Goal: Information Seeking & Learning: Learn about a topic

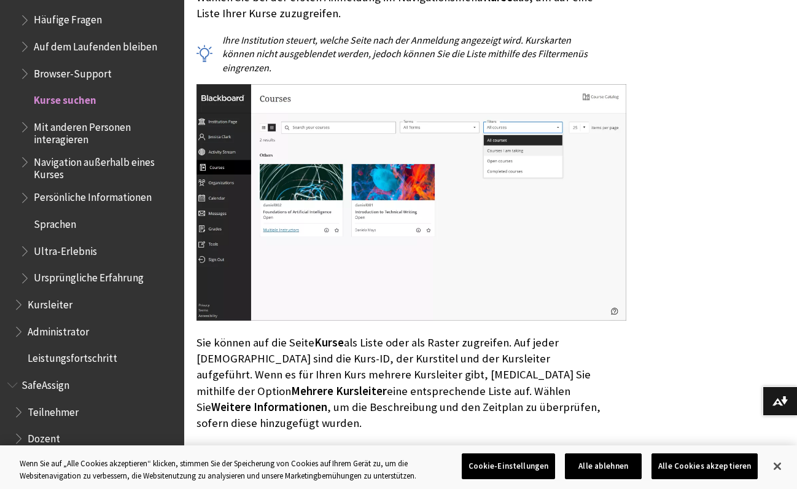
scroll to position [368, 0]
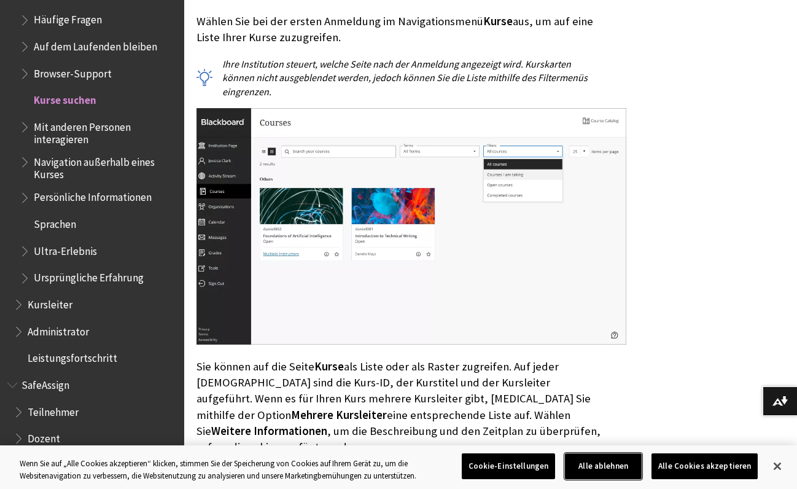
click at [608, 468] on button "Alle ablehnen" at bounding box center [603, 466] width 77 height 26
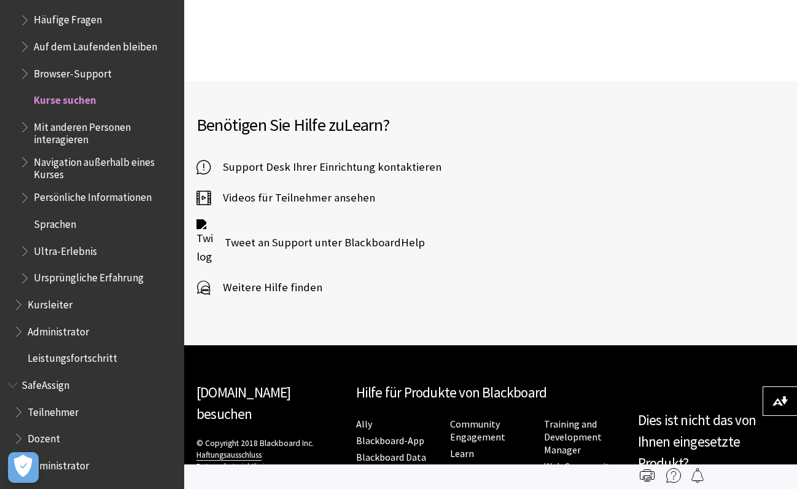
scroll to position [3275, 0]
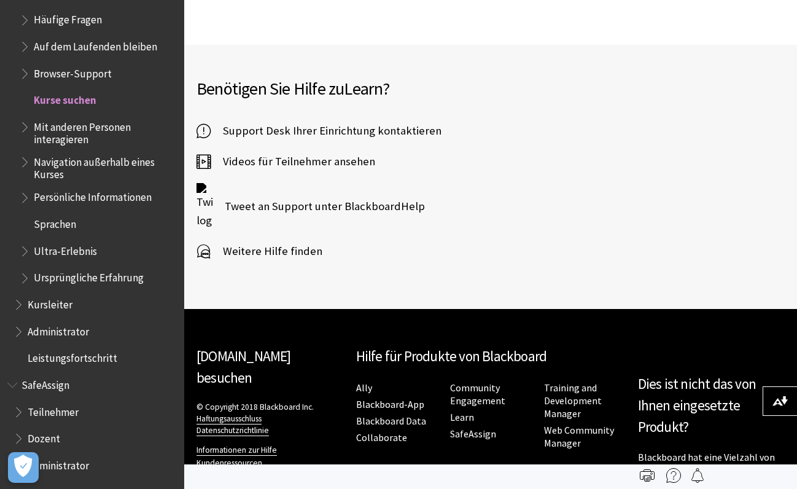
click at [674, 475] on img at bounding box center [673, 475] width 15 height 15
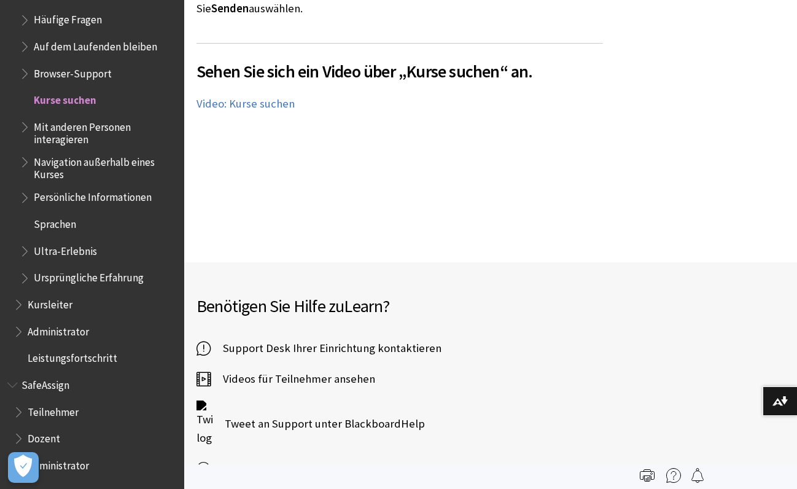
scroll to position [2997, 0]
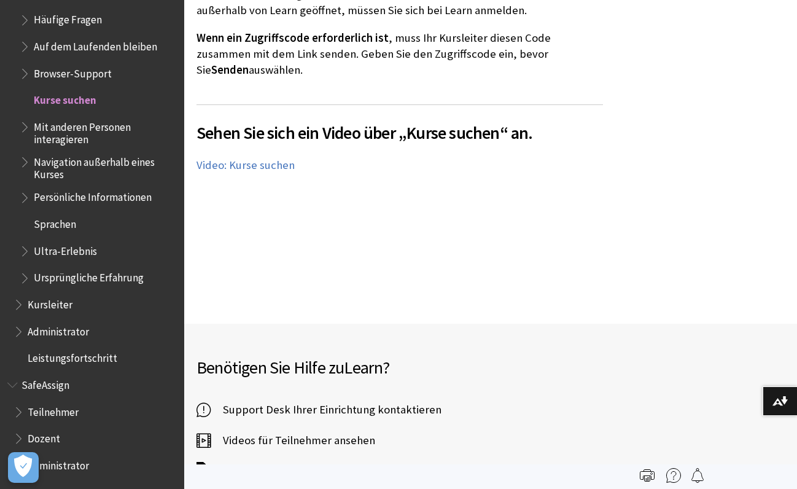
click at [678, 471] on img at bounding box center [673, 475] width 15 height 15
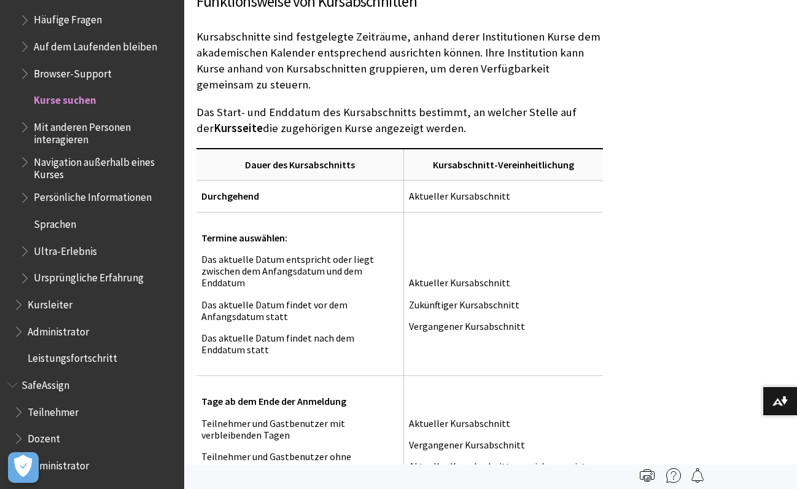
scroll to position [1217, 0]
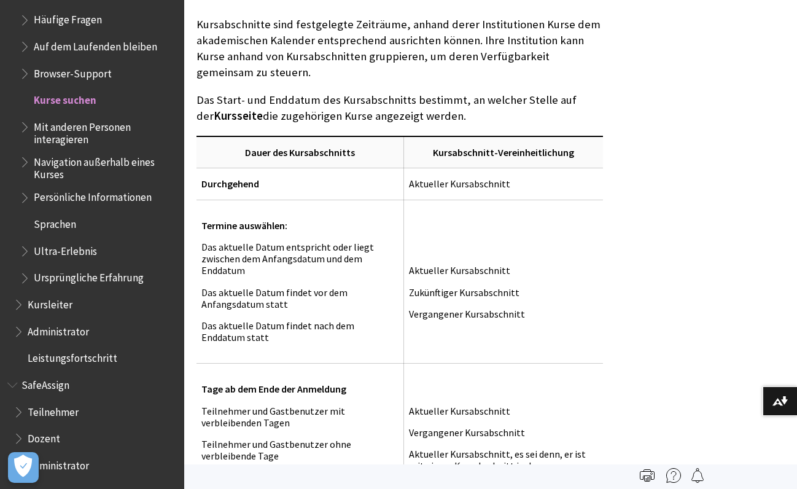
click at [56, 309] on span "Kursleiter" at bounding box center [50, 302] width 45 height 17
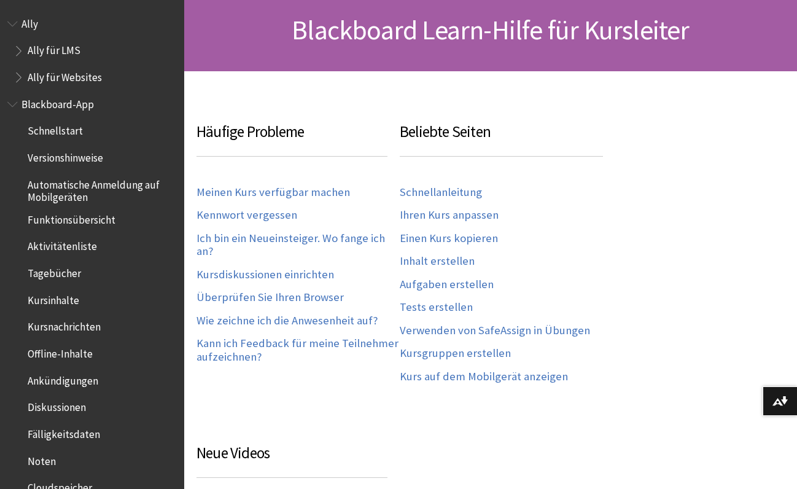
scroll to position [1011, 0]
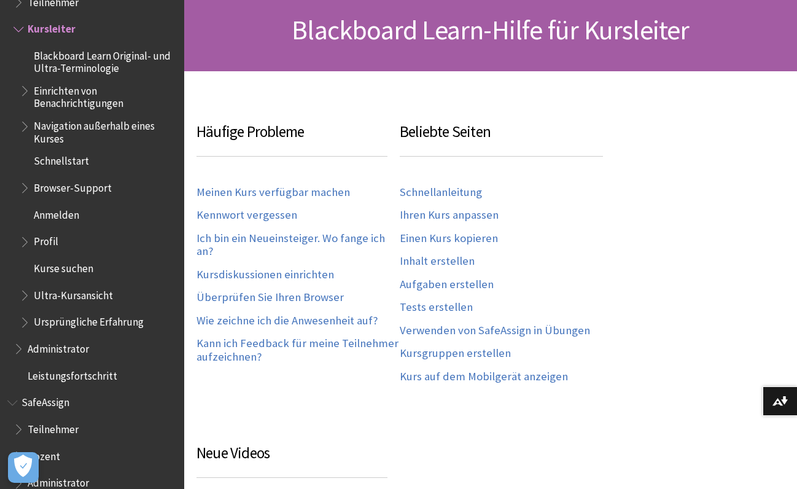
click at [301, 186] on link "Meinen Kurs verfügbar machen" at bounding box center [272, 192] width 153 height 14
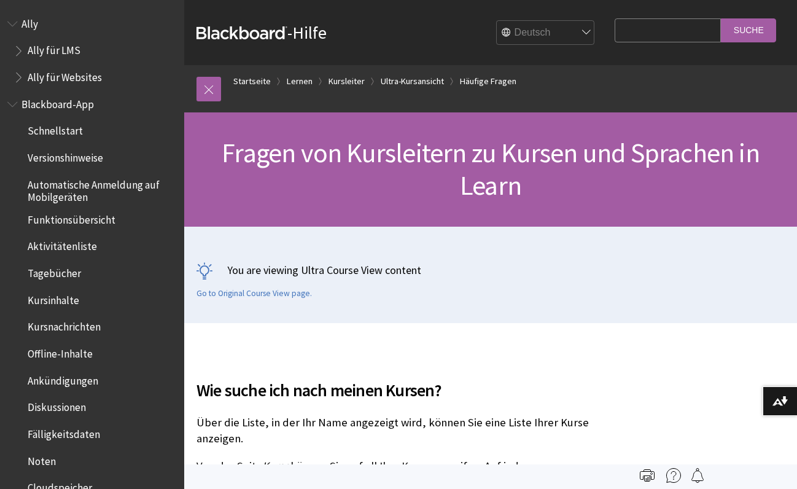
scroll to position [1474, 0]
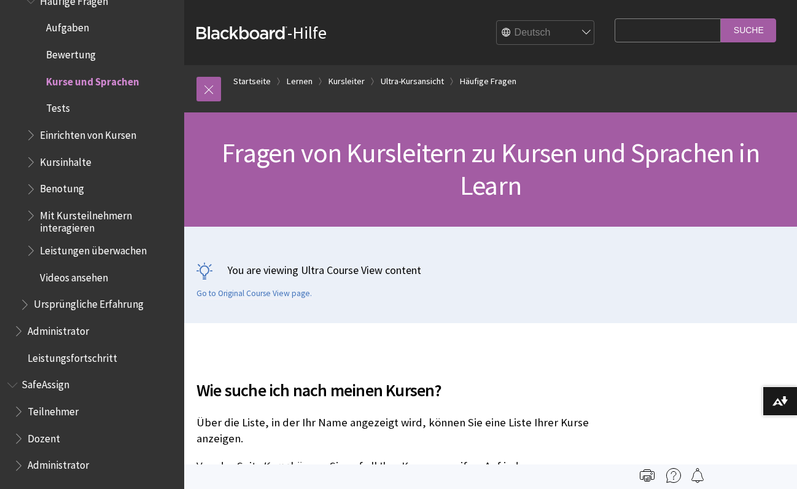
click at [65, 332] on span "Administrator" at bounding box center [58, 328] width 61 height 17
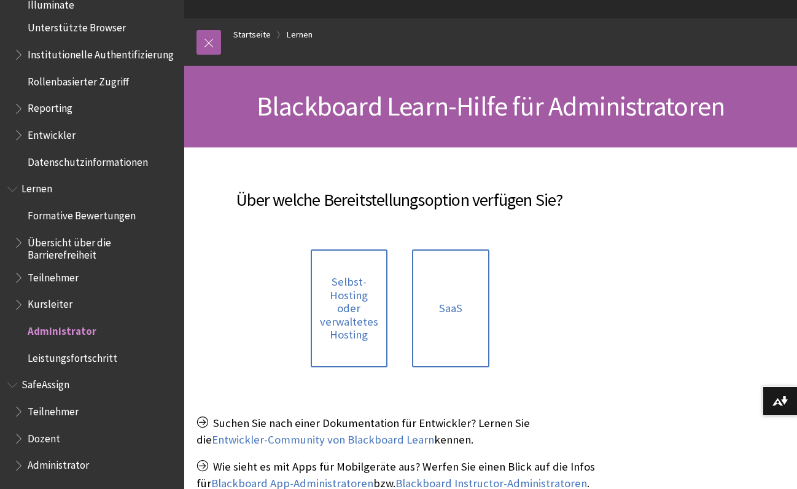
scroll to position [61, 0]
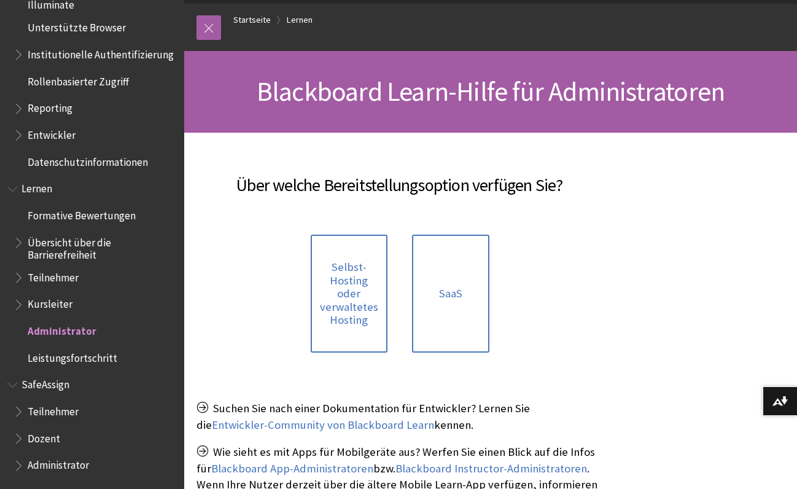
click at [61, 405] on span "Teilnehmer" at bounding box center [53, 409] width 51 height 17
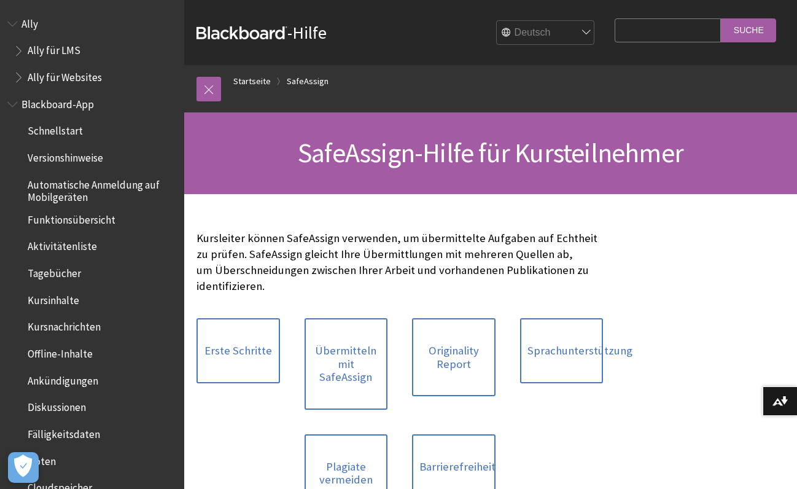
scroll to position [897, 0]
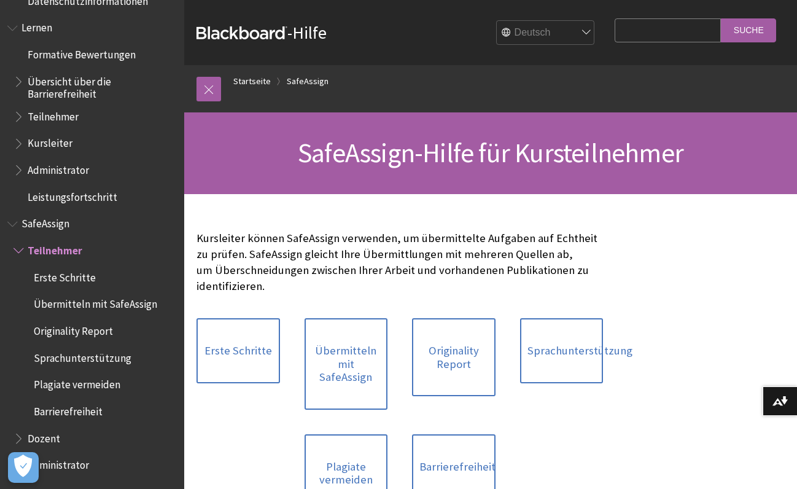
click at [55, 250] on span "Teilnehmer" at bounding box center [55, 248] width 55 height 17
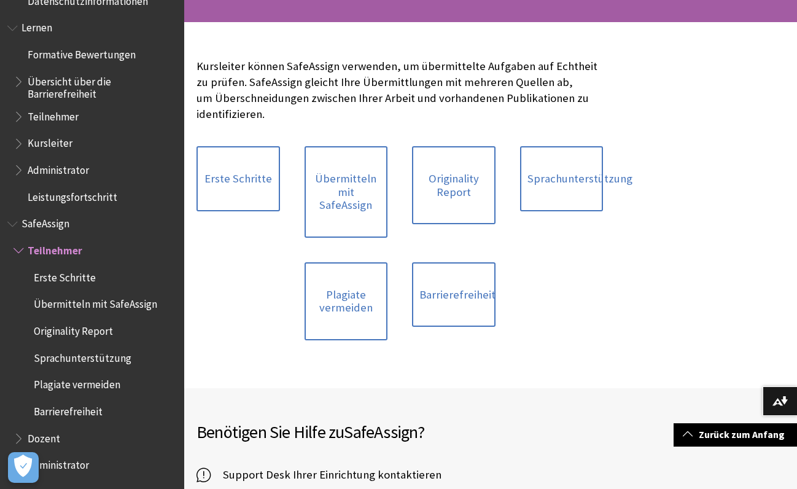
scroll to position [0, 0]
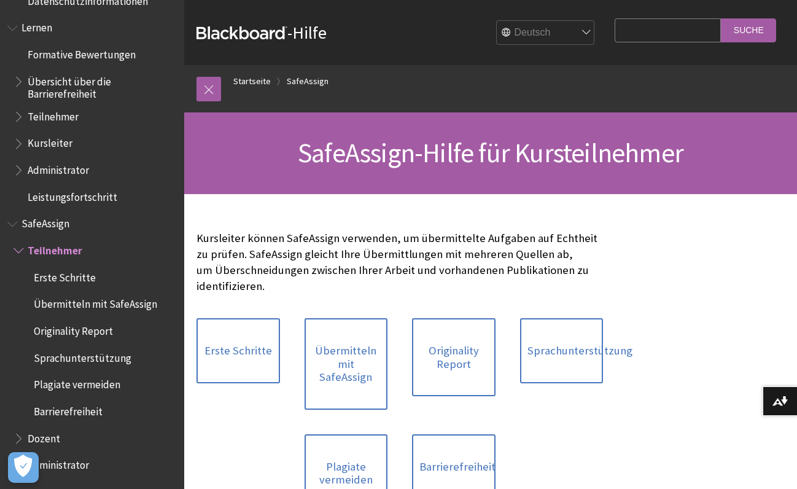
click at [214, 94] on link at bounding box center [208, 89] width 25 height 25
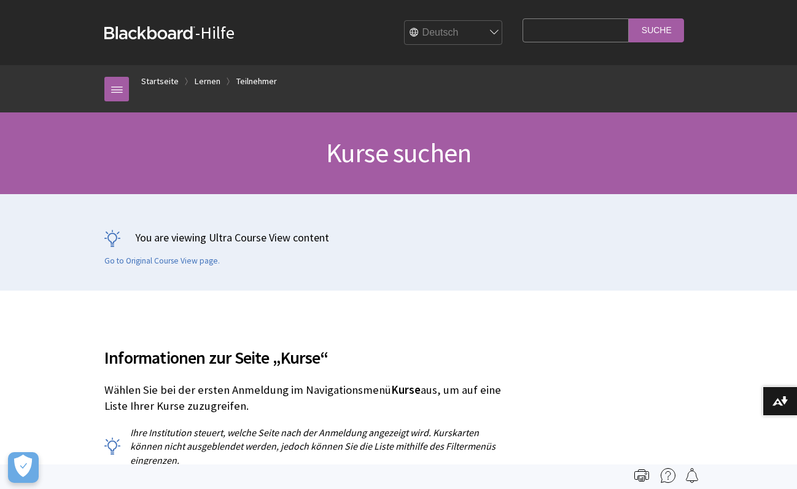
click at [533, 30] on input "Search Query" at bounding box center [575, 30] width 106 height 24
type input "kurse nicht angezeigt"
click at [629, 18] on input "Suche" at bounding box center [656, 30] width 55 height 24
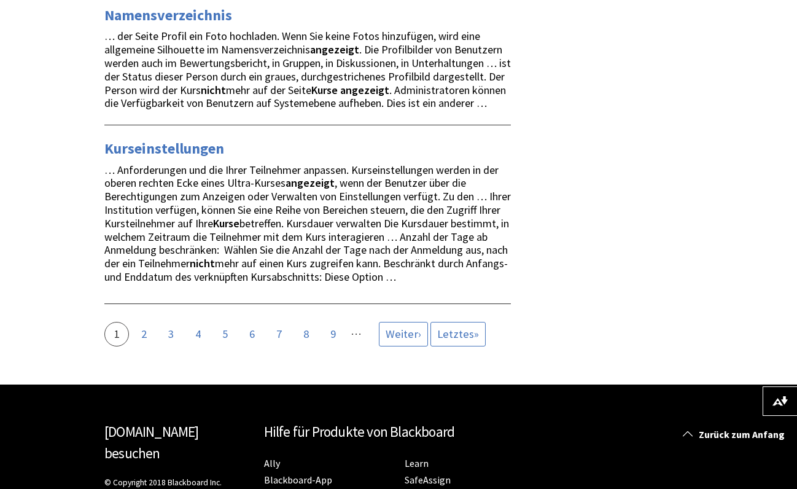
scroll to position [2961, 0]
